Goal: Check status: Check status

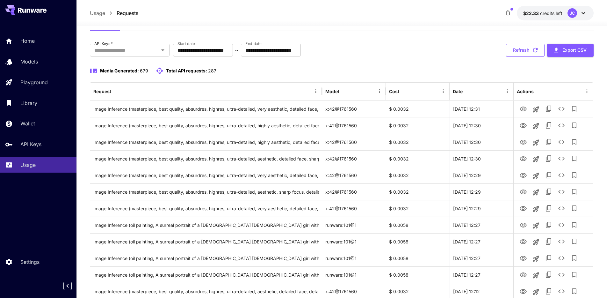
click at [529, 53] on button "Refresh" at bounding box center [525, 50] width 39 height 13
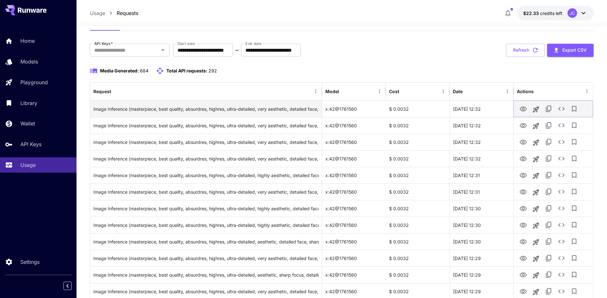
click at [523, 108] on icon "View" at bounding box center [523, 109] width 8 height 8
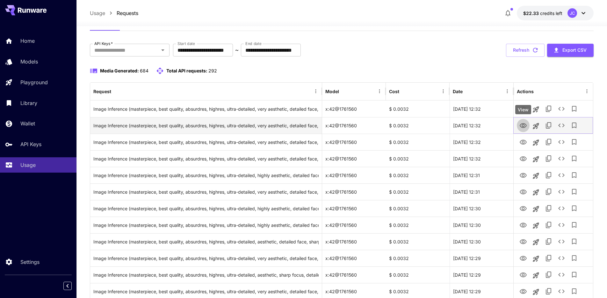
click at [523, 125] on icon "View" at bounding box center [523, 126] width 8 height 8
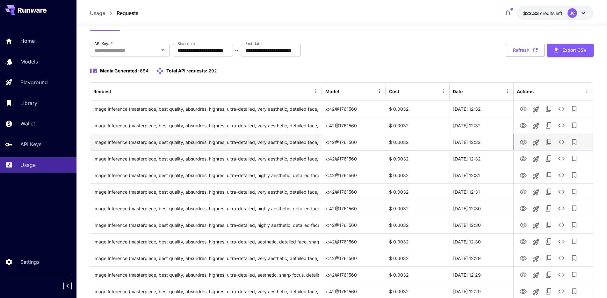
click at [523, 139] on icon "View" at bounding box center [523, 142] width 8 height 8
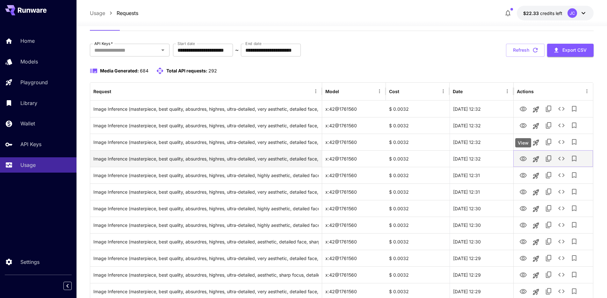
click at [524, 158] on icon "View" at bounding box center [523, 158] width 7 height 5
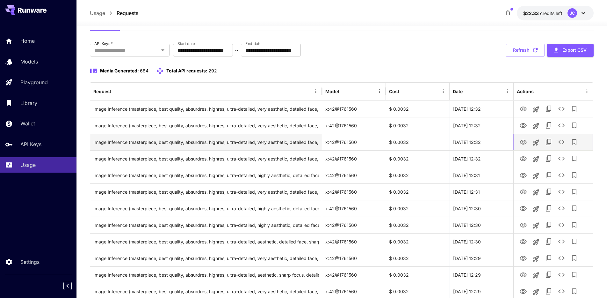
click at [523, 142] on icon "View" at bounding box center [523, 142] width 8 height 8
click at [559, 143] on icon "See details" at bounding box center [562, 142] width 8 height 8
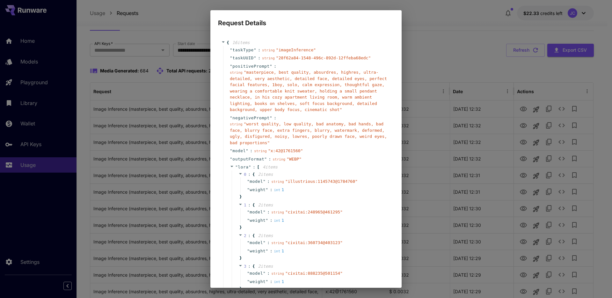
click at [477, 43] on div "Request Details { 16 item s " taskType " : string " imageInference " " taskUUID…" at bounding box center [306, 149] width 612 height 298
click at [562, 138] on div "Request Details { 16 item s " taskType " : string " imageInference " " taskUUID…" at bounding box center [306, 149] width 612 height 298
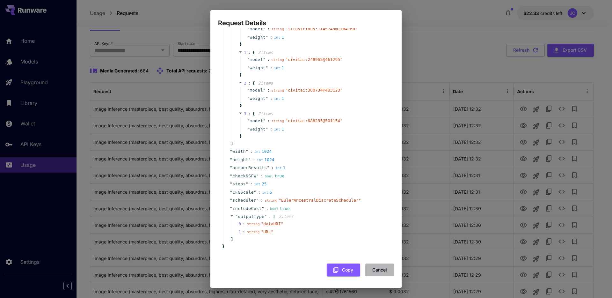
click at [380, 274] on button "Cancel" at bounding box center [379, 269] width 29 height 13
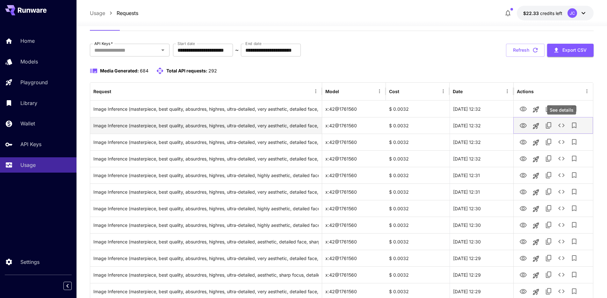
click at [561, 128] on icon "See details" at bounding box center [562, 125] width 8 height 8
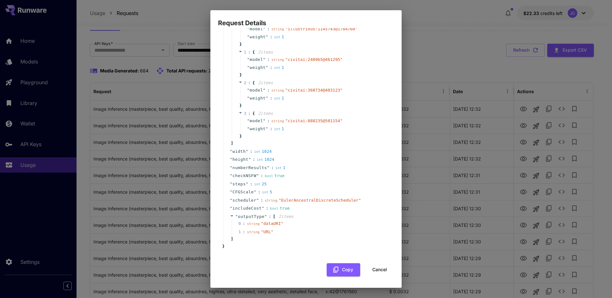
click at [376, 269] on button "Cancel" at bounding box center [379, 269] width 29 height 13
